Goal: Information Seeking & Learning: Learn about a topic

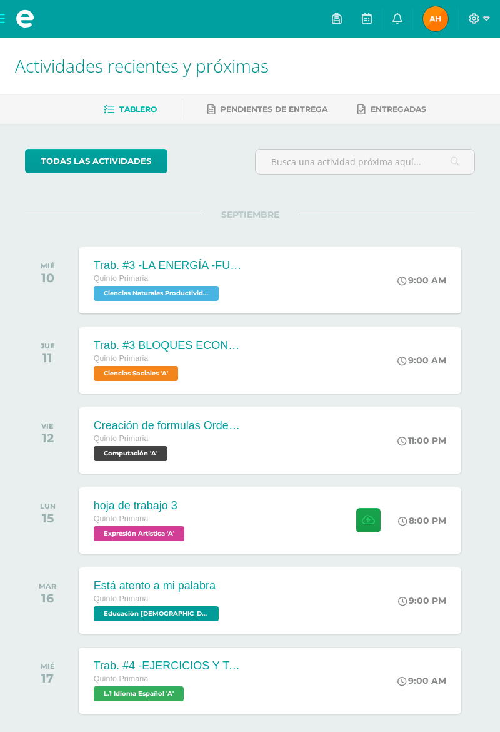
click at [403, 24] on span at bounding box center [398, 19] width 10 height 14
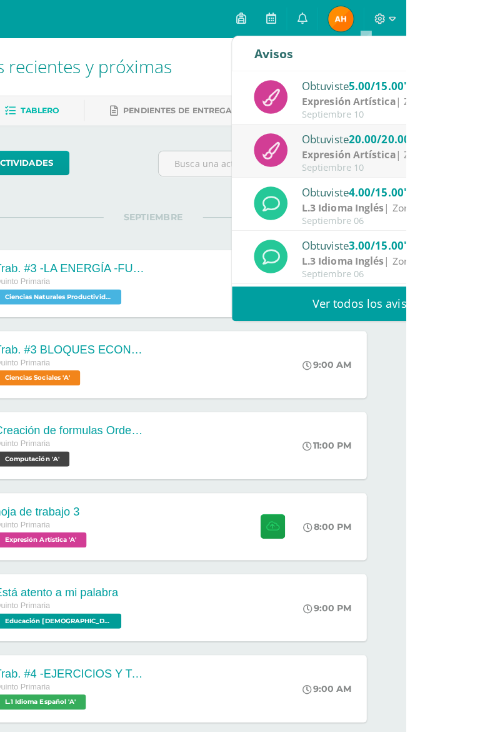
click at [490, 98] on div "Expresión Artística | ZONA" at bounding box center [485, 100] width 174 height 14
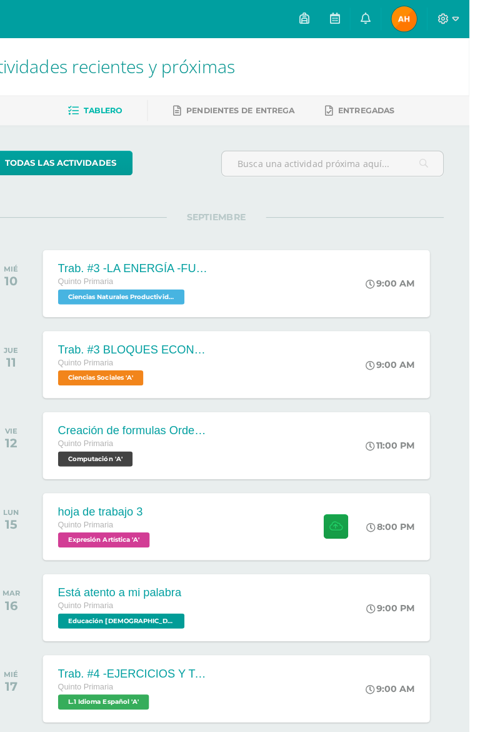
click at [428, 379] on div "9:00 AM" at bounding box center [428, 360] width 66 height 66
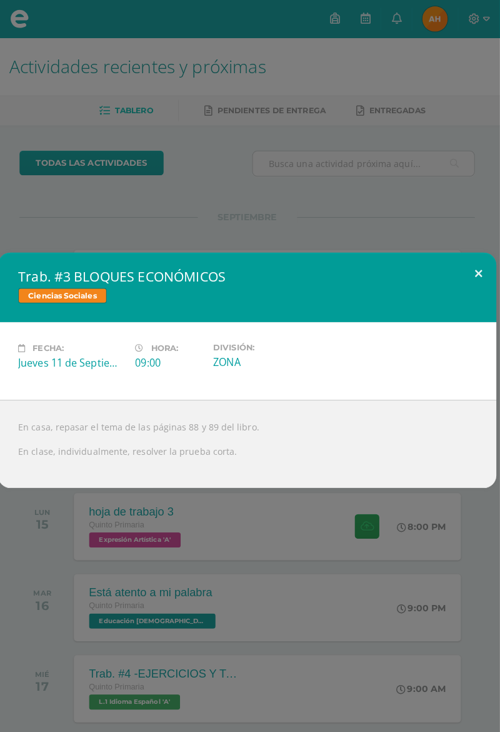
click at [470, 280] on button at bounding box center [479, 271] width 36 height 43
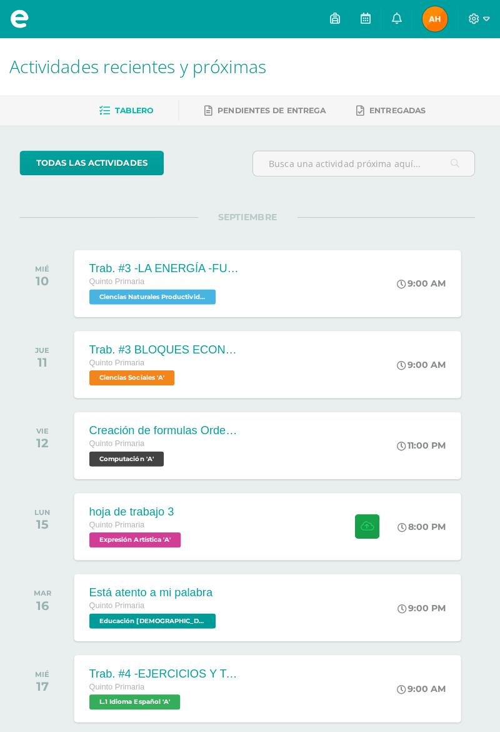
click at [403, 24] on icon at bounding box center [398, 18] width 10 height 11
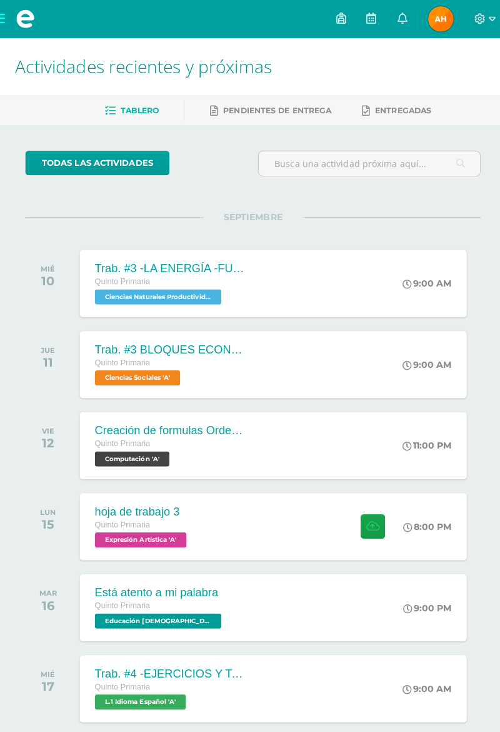
click at [3, 3] on span at bounding box center [25, 19] width 50 height 38
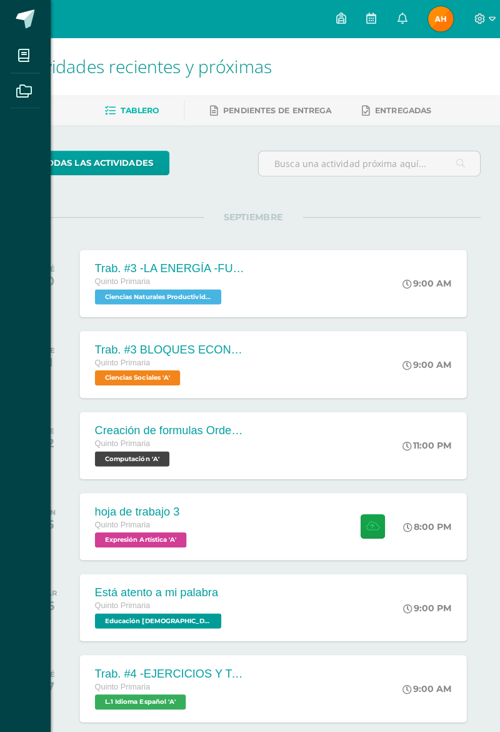
click at [23, 61] on span at bounding box center [24, 55] width 28 height 28
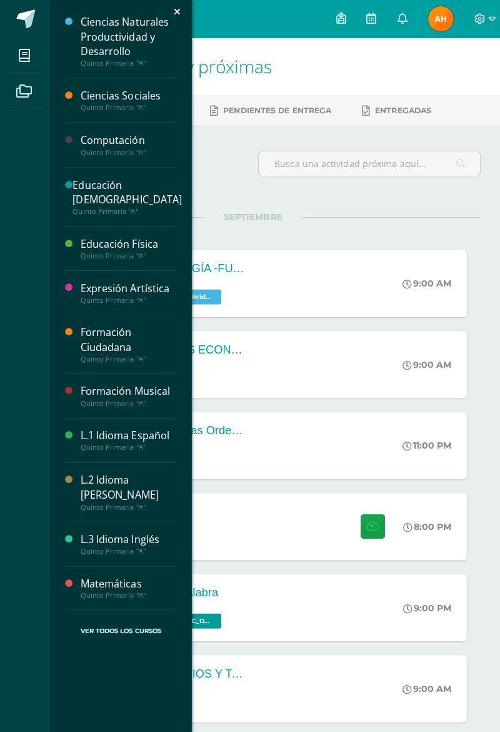
click at [84, 278] on div "Expresión Artística" at bounding box center [126, 285] width 95 height 14
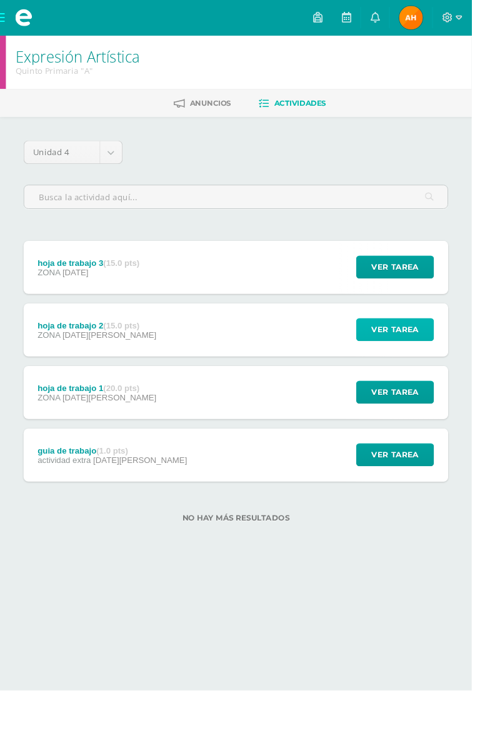
click at [424, 338] on span "Ver tarea" at bounding box center [419, 349] width 50 height 23
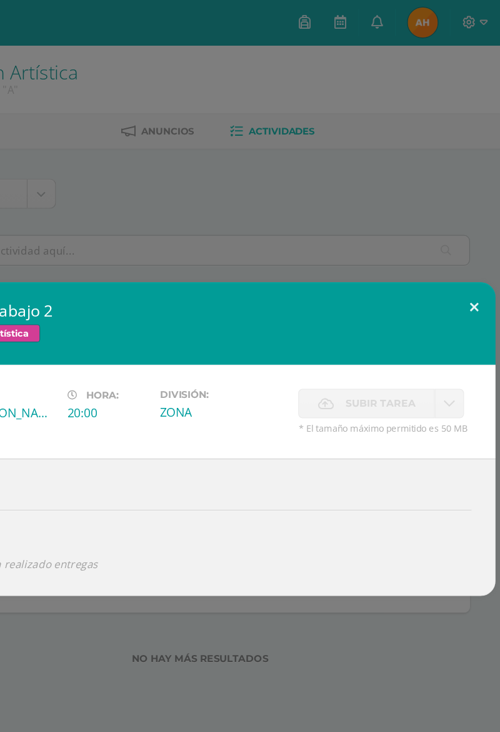
click at [478, 262] on button at bounding box center [479, 256] width 36 height 43
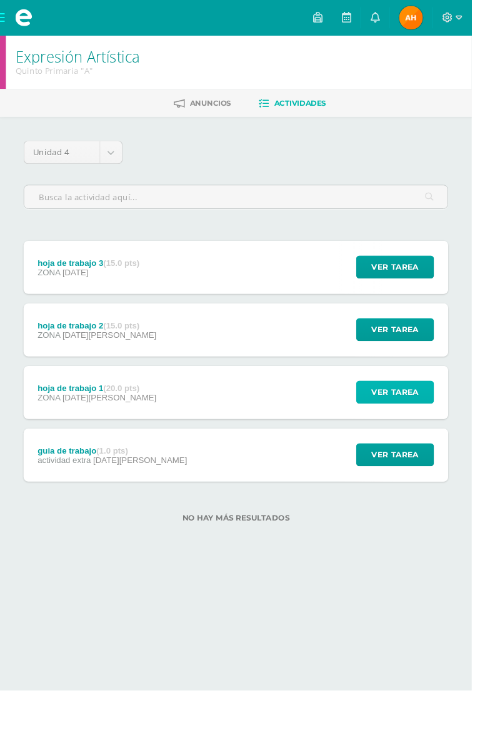
click at [383, 415] on button "Ver tarea" at bounding box center [419, 415] width 83 height 24
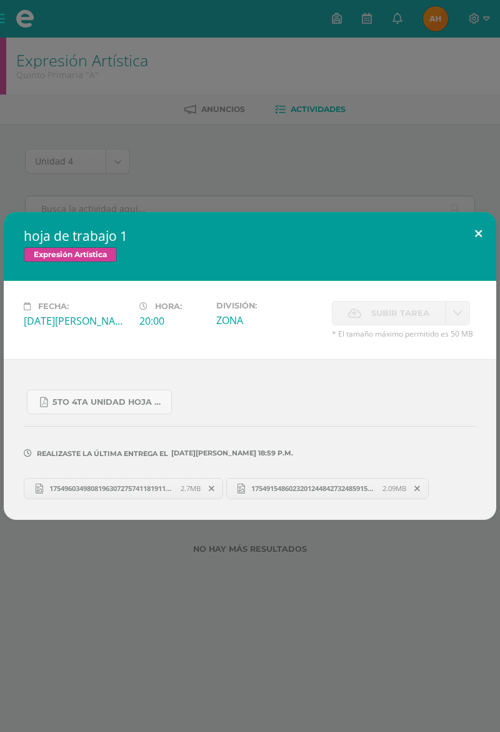
click at [473, 226] on button at bounding box center [479, 233] width 36 height 43
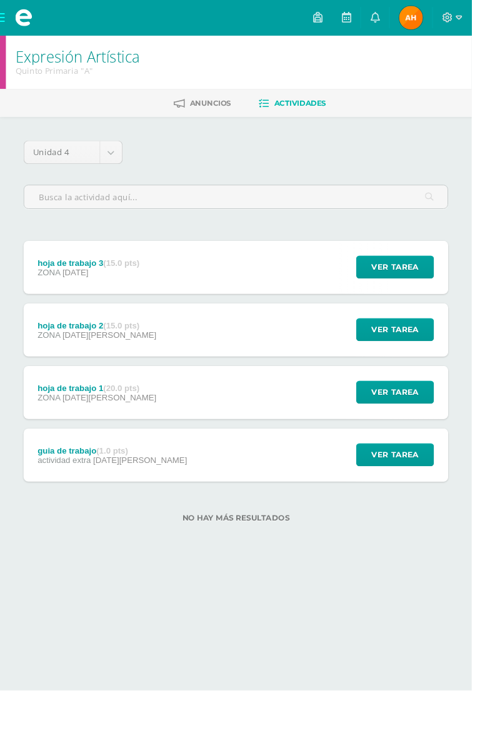
click at [264, 479] on div "guia de trabajo (1.0 pts) actividad extra 01 de Agosto Ver tarea guia de trabaj…" at bounding box center [250, 482] width 450 height 56
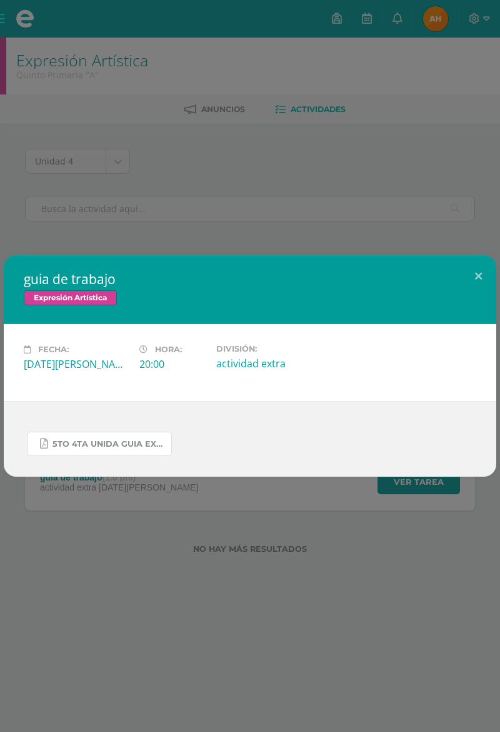
click at [135, 445] on span "5to 4ta unida guia expresion.pdf" at bounding box center [109, 444] width 113 height 10
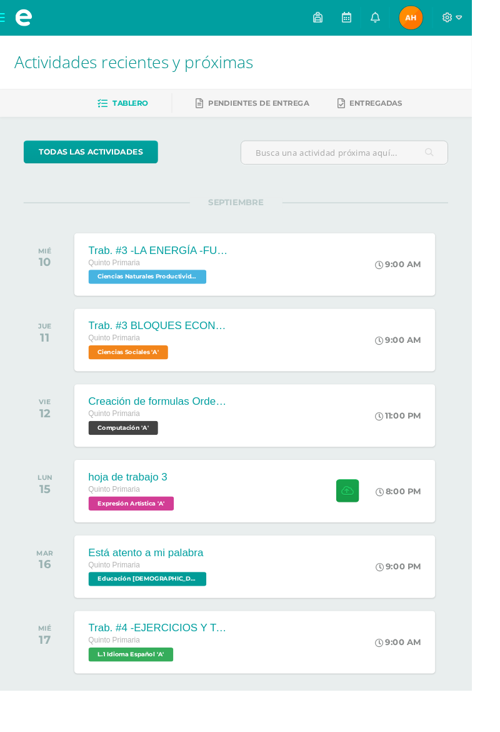
click at [364, 372] on div "Trab. #3 BLOQUES ECONÓMICOS Quinto Primaria Ciencias Sociales 'A' 9:00 AM Trab.…" at bounding box center [270, 360] width 383 height 66
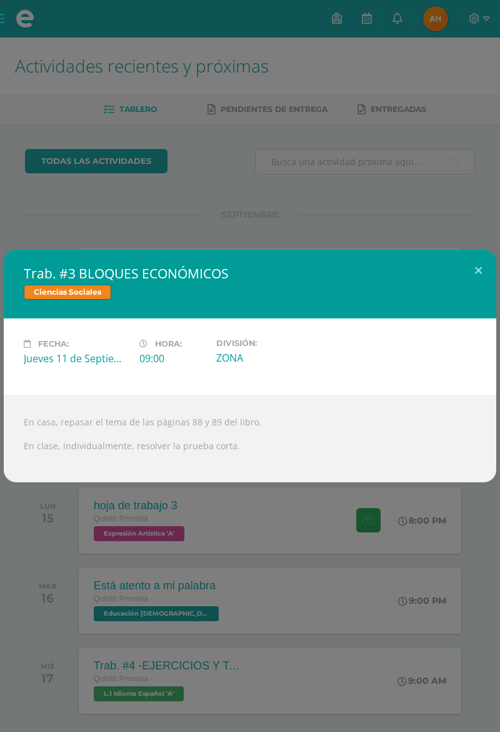
click at [379, 537] on div "Trab. #3 BLOQUES ECONÓMICOS Ciencias Sociales Fecha: [DATE] Hora: 09:00 Divisió…" at bounding box center [250, 366] width 500 height 732
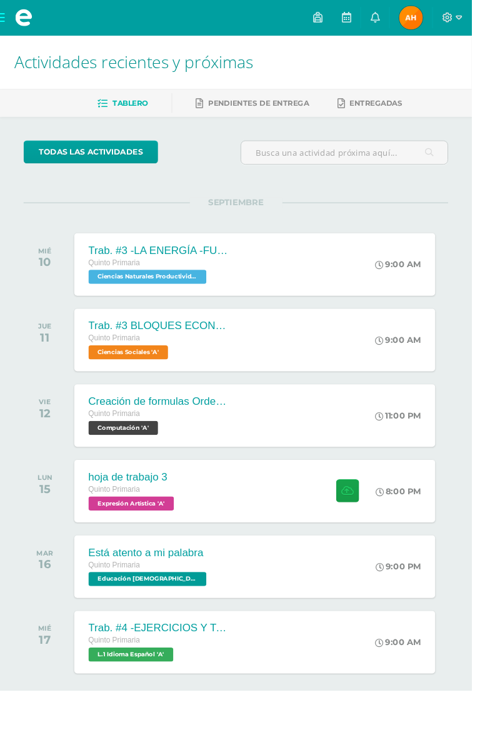
click at [394, 538] on div at bounding box center [365, 520] width 61 height 66
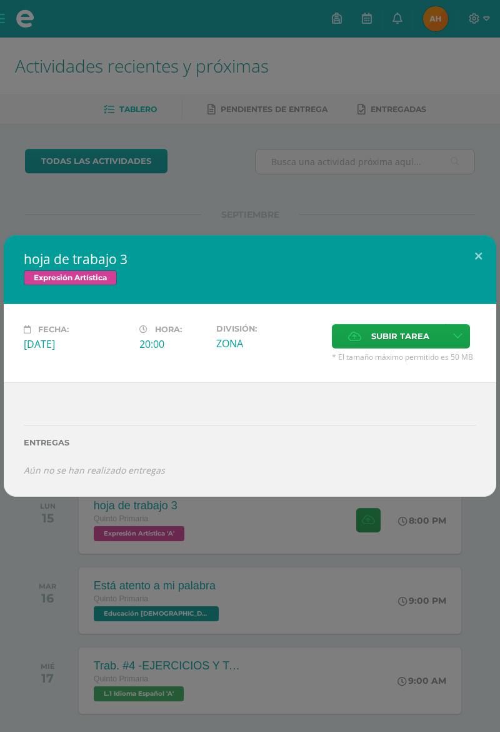
click at [45, 523] on div "hoja de trabajo 3 Expresión Artística Fecha: [DATE] Hora: 20:00 División: Subir…" at bounding box center [250, 366] width 500 height 732
